Goal: Task Accomplishment & Management: Manage account settings

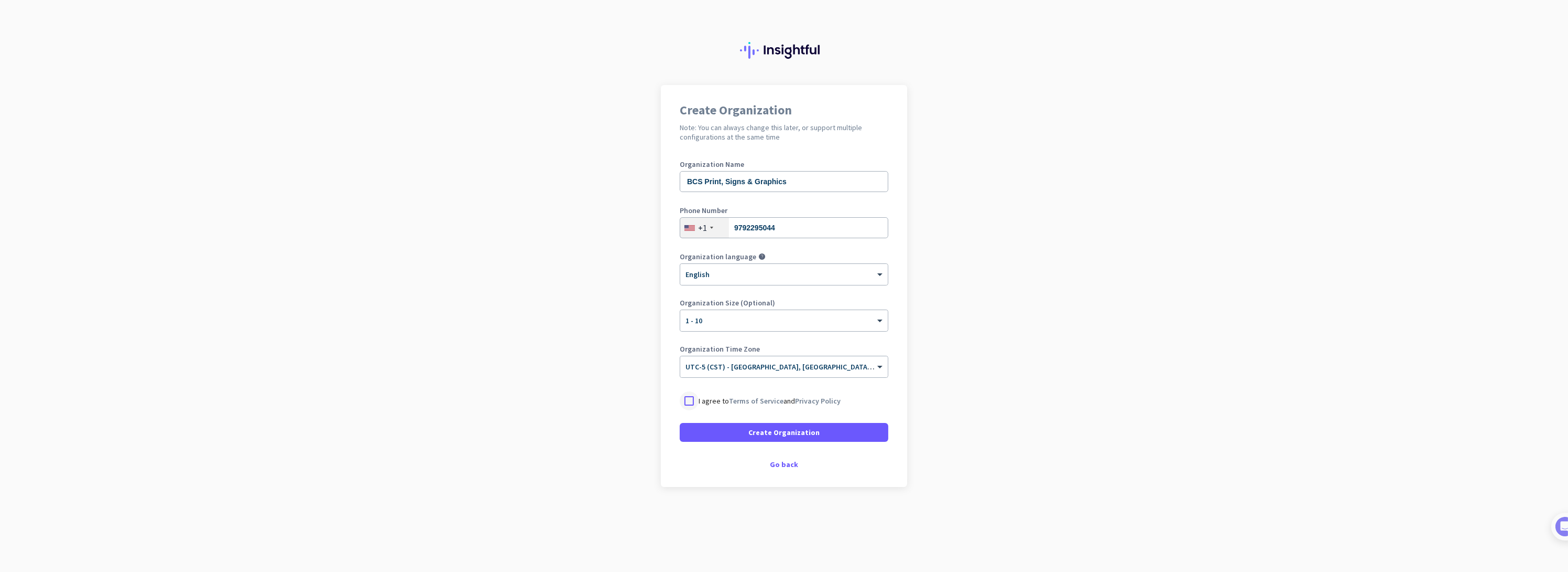
click at [689, 404] on div at bounding box center [689, 400] width 19 height 19
click at [696, 432] on span at bounding box center [784, 431] width 209 height 25
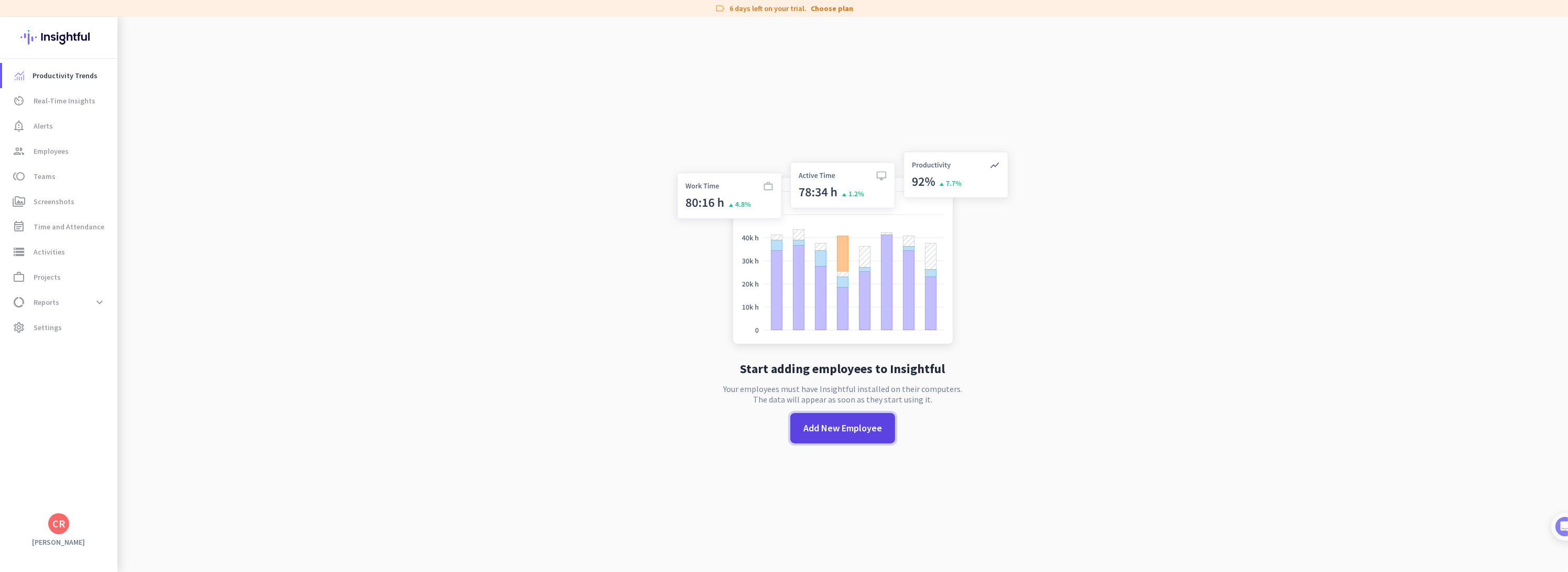
click at [813, 429] on span "Add New Employee" at bounding box center [842, 428] width 79 height 14
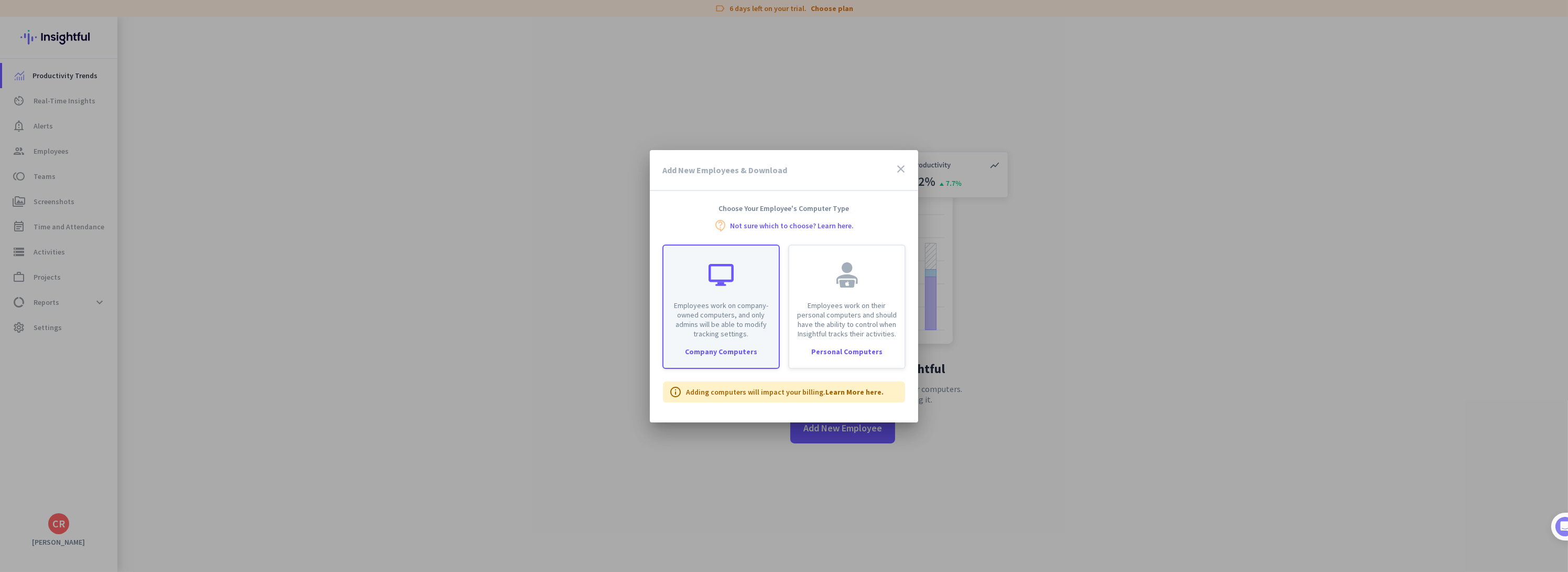
click at [729, 283] on div at bounding box center [721, 274] width 25 height 25
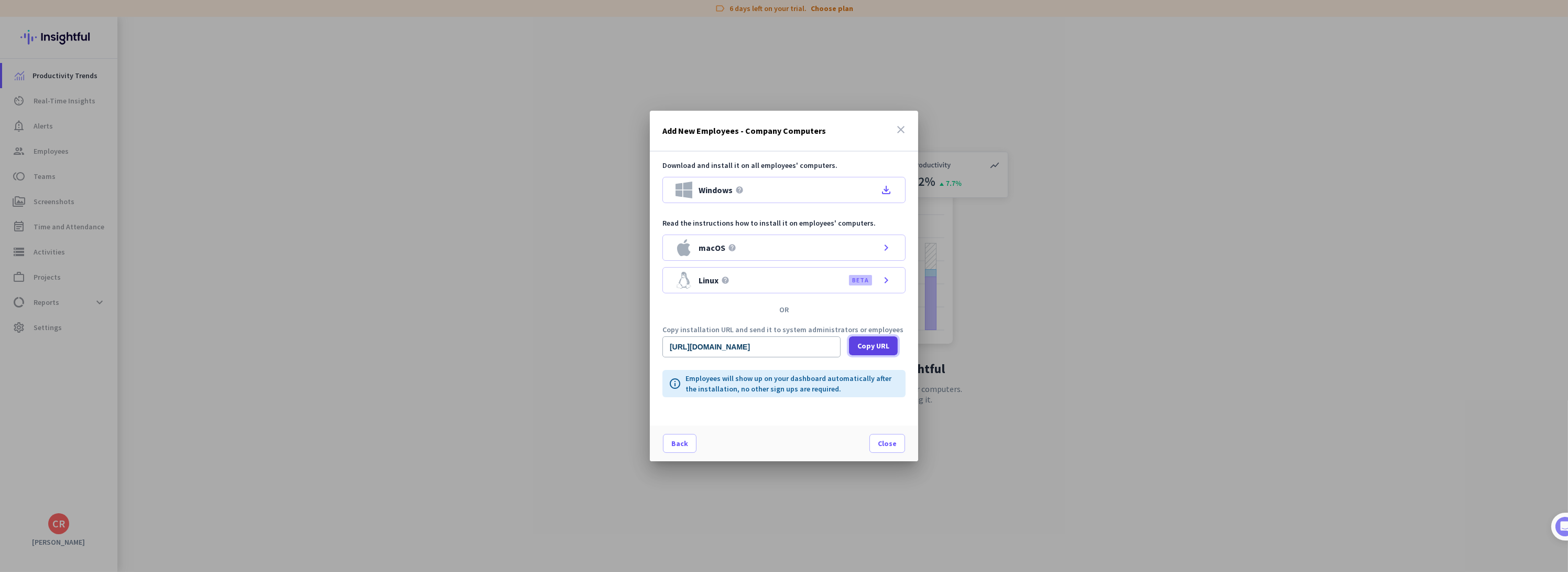
click at [879, 349] on span "Copy URL" at bounding box center [873, 345] width 32 height 10
click at [879, 451] on span at bounding box center [886, 442] width 35 height 25
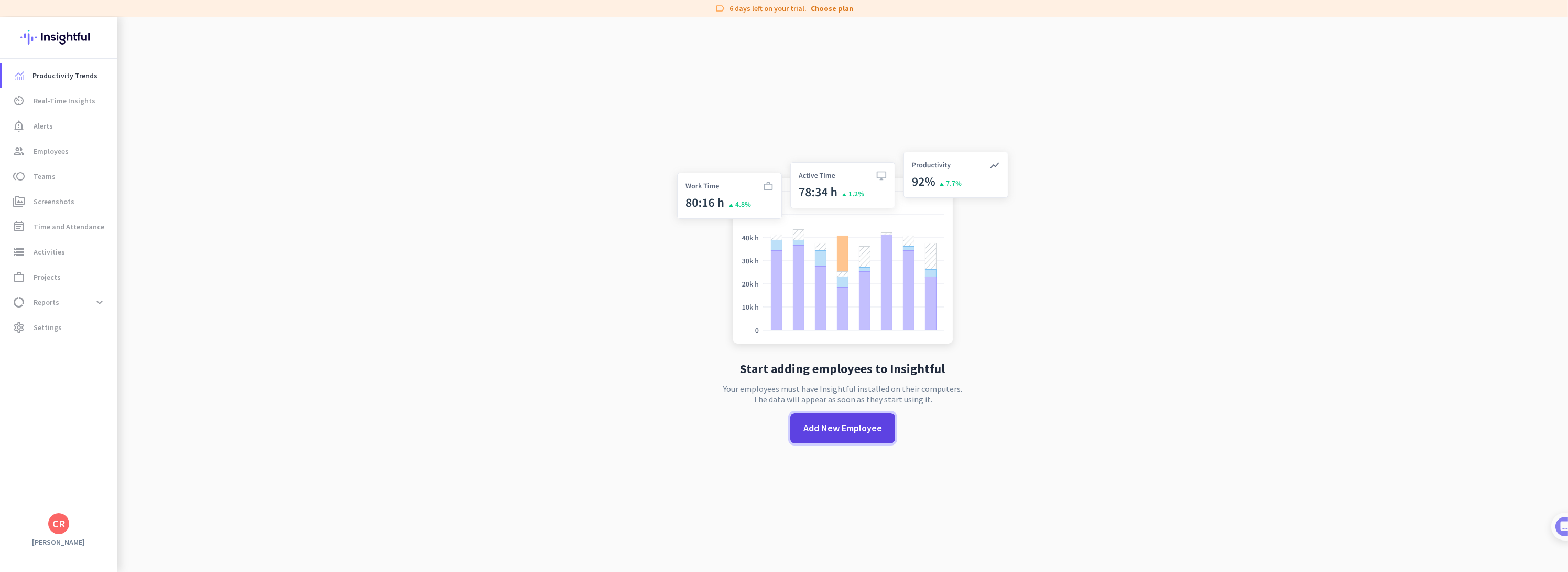
click at [862, 422] on span "Add New Employee" at bounding box center [842, 428] width 79 height 14
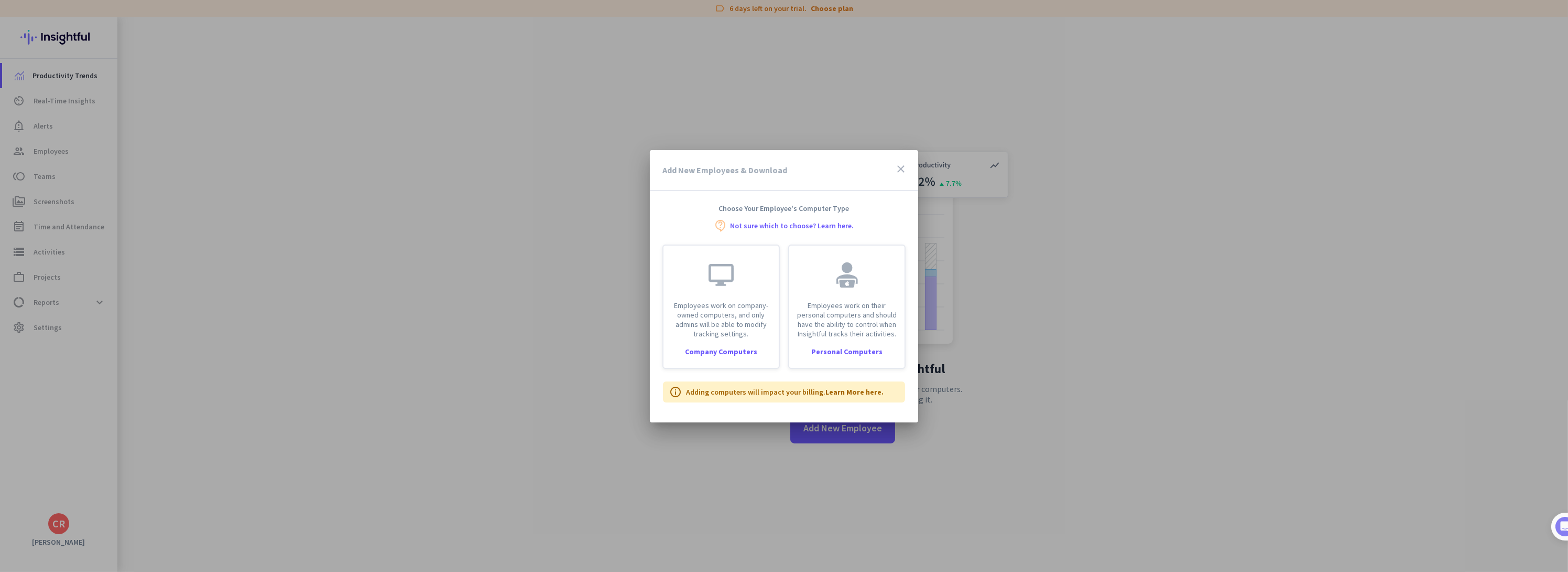
click at [472, 332] on div at bounding box center [784, 286] width 1568 height 572
